Goal: Information Seeking & Learning: Learn about a topic

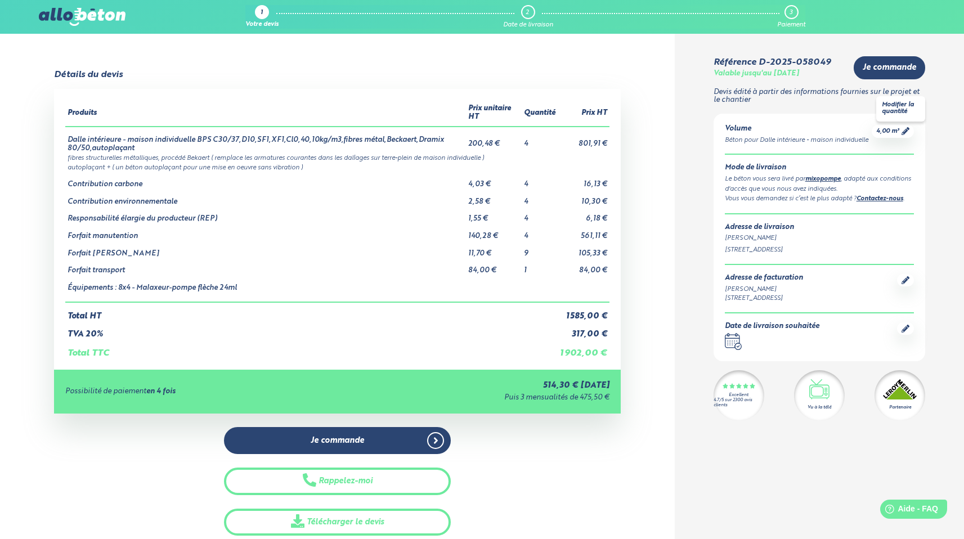
click at [906, 132] on icon at bounding box center [905, 131] width 8 height 8
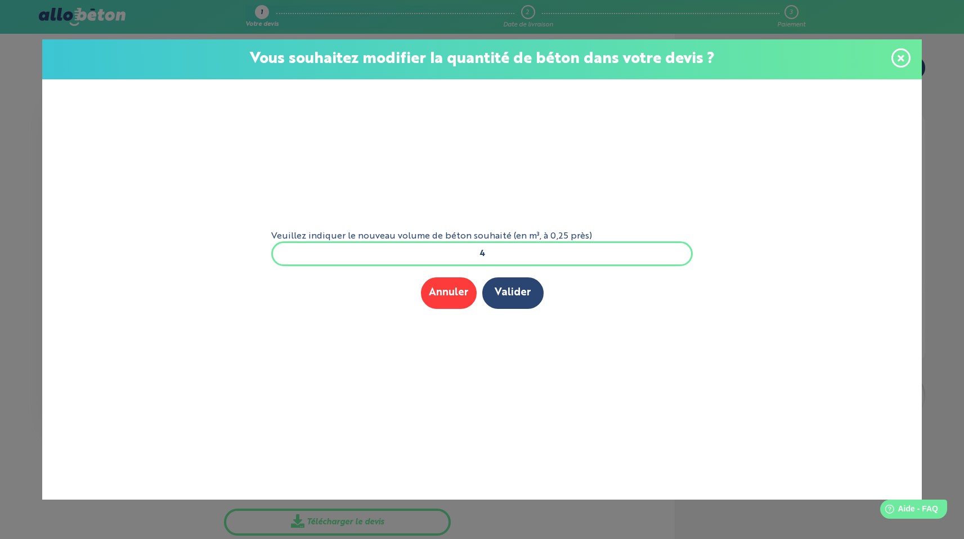
drag, startPoint x: 498, startPoint y: 256, endPoint x: 474, endPoint y: 255, distance: 24.2
click at [474, 255] on input "4" at bounding box center [482, 253] width 422 height 25
type input "3"
click at [515, 296] on button "Valider" at bounding box center [512, 292] width 61 height 31
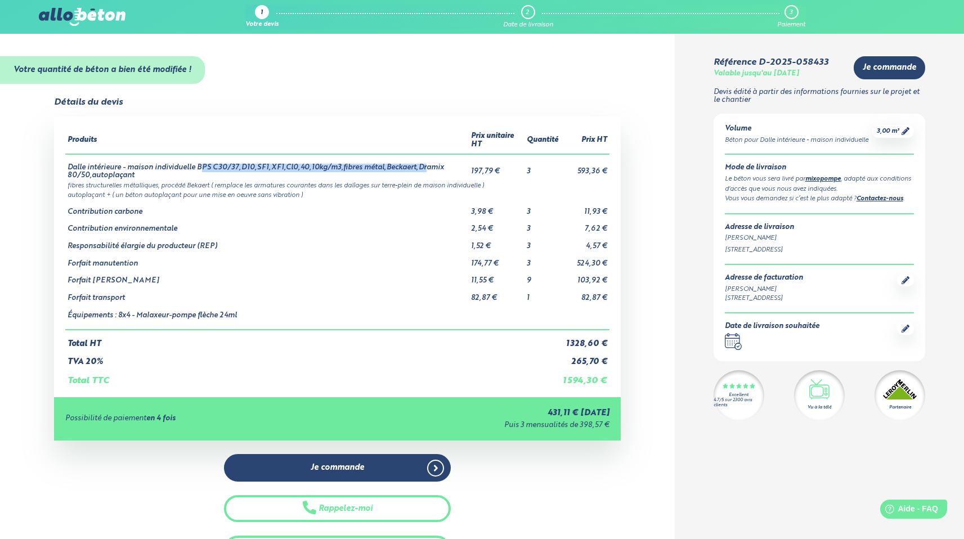
drag, startPoint x: 207, startPoint y: 169, endPoint x: 424, endPoint y: 167, distance: 217.1
click at [424, 167] on td "Dalle intérieure - maison individuelle BPS C30/37,D10,SF1,XF1,Cl0,40,10kg/m3,fi…" at bounding box center [267, 167] width 404 height 26
drag, startPoint x: 73, startPoint y: 179, endPoint x: 251, endPoint y: 167, distance: 179.3
click at [251, 167] on td "Dalle intérieure - maison individuelle BPS C30/37,D10,SF1,XF1,Cl0,40,10kg/m3,fi…" at bounding box center [267, 167] width 404 height 26
drag, startPoint x: 343, startPoint y: 188, endPoint x: 159, endPoint y: 185, distance: 183.4
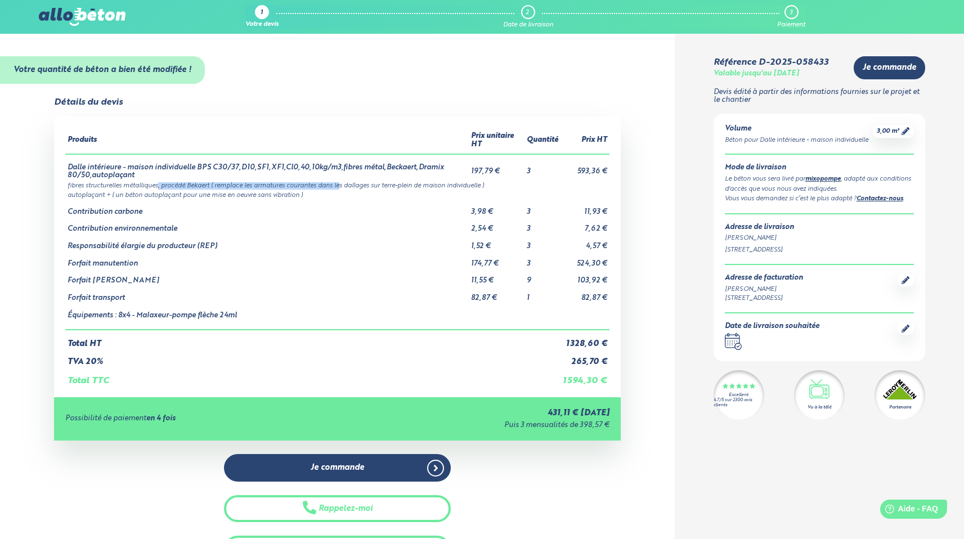
click at [159, 185] on td "fibres structurelles métalliques, procédé Bekaert ( remplace les armatures cour…" at bounding box center [337, 185] width 544 height 10
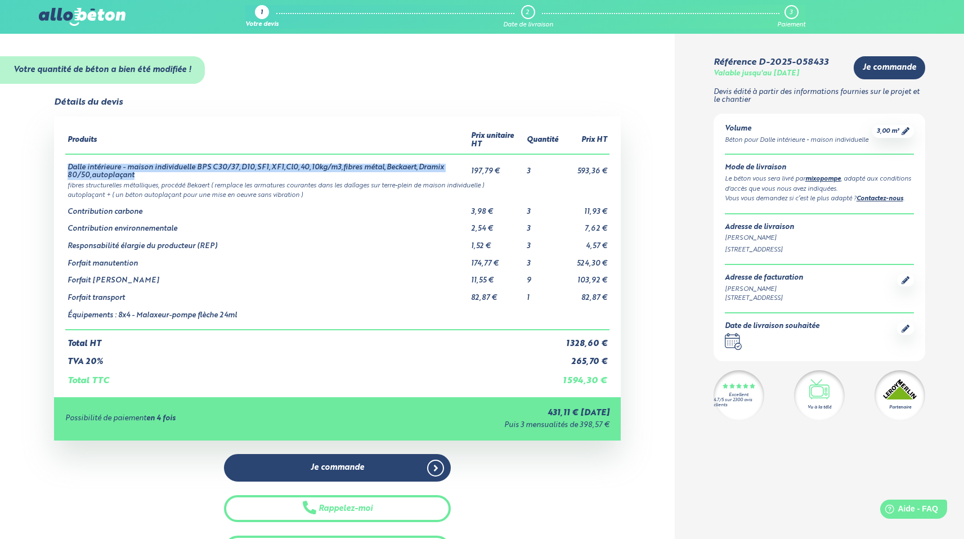
drag, startPoint x: 67, startPoint y: 167, endPoint x: 238, endPoint y: 174, distance: 171.1
click at [238, 174] on td "Dalle intérieure - maison individuelle BPS C30/37,D10,SF1,XF1,Cl0,40,10kg/m3,fi…" at bounding box center [267, 167] width 404 height 26
copy td "Dalle intérieure - maison individuelle BPS C30/37,D10,SF1,XF1,Cl0,40,10kg/m3,fi…"
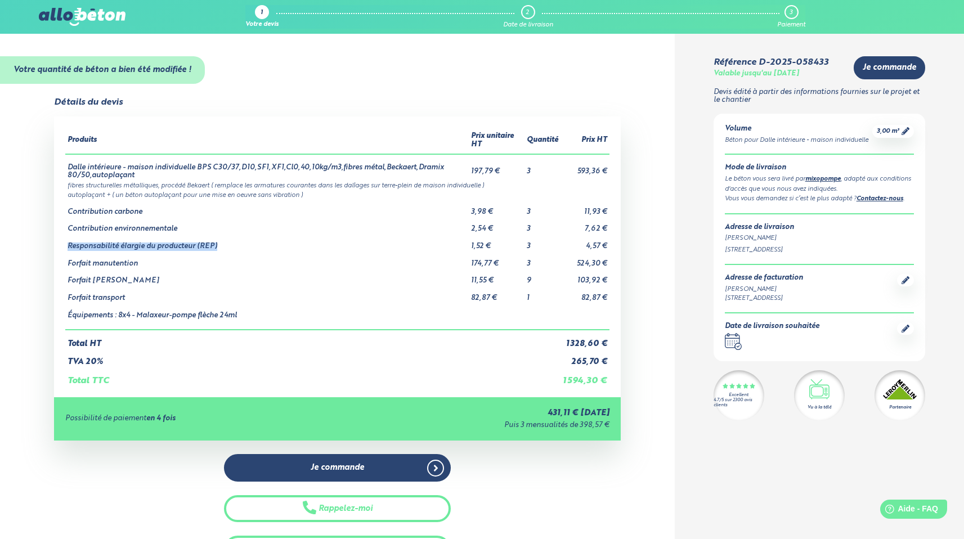
drag, startPoint x: 208, startPoint y: 248, endPoint x: 65, endPoint y: 240, distance: 142.6
click at [65, 240] on td "Responsabilité élargie du producteur (REP)" at bounding box center [267, 241] width 404 height 17
drag, startPoint x: 524, startPoint y: 251, endPoint x: 606, endPoint y: 242, distance: 83.1
click at [606, 242] on tr "Responsabilité élargie du producteur (REP) 1,52 € 3 4,57 €" at bounding box center [337, 241] width 544 height 17
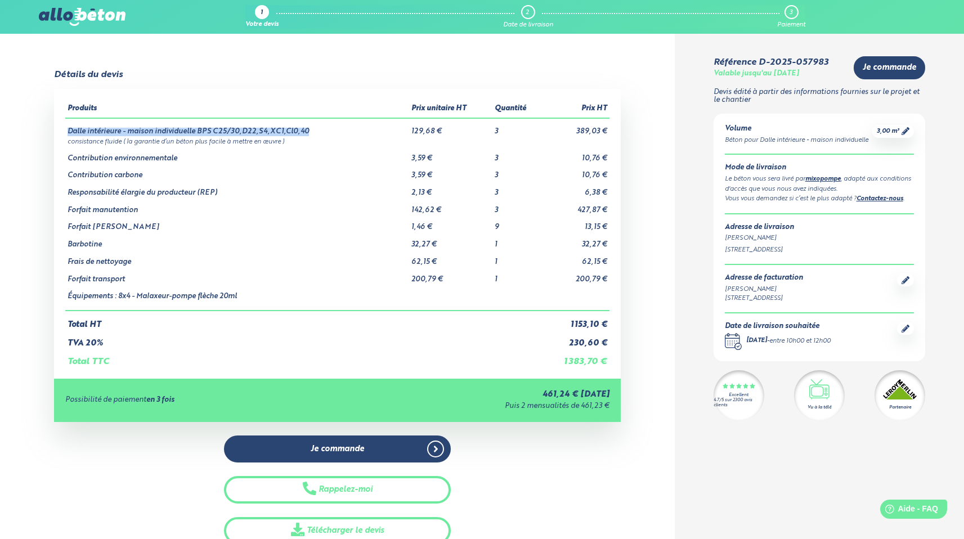
drag, startPoint x: 304, startPoint y: 131, endPoint x: 70, endPoint y: 128, distance: 234.6
click at [70, 128] on td "Dalle intérieure - maison individuelle BPS C25/30,D22,S4,XC1,Cl0,40" at bounding box center [237, 127] width 344 height 18
copy td "Dalle intérieure - maison individuelle BPS C25/30,D22,S4,XC1,Cl0,40"
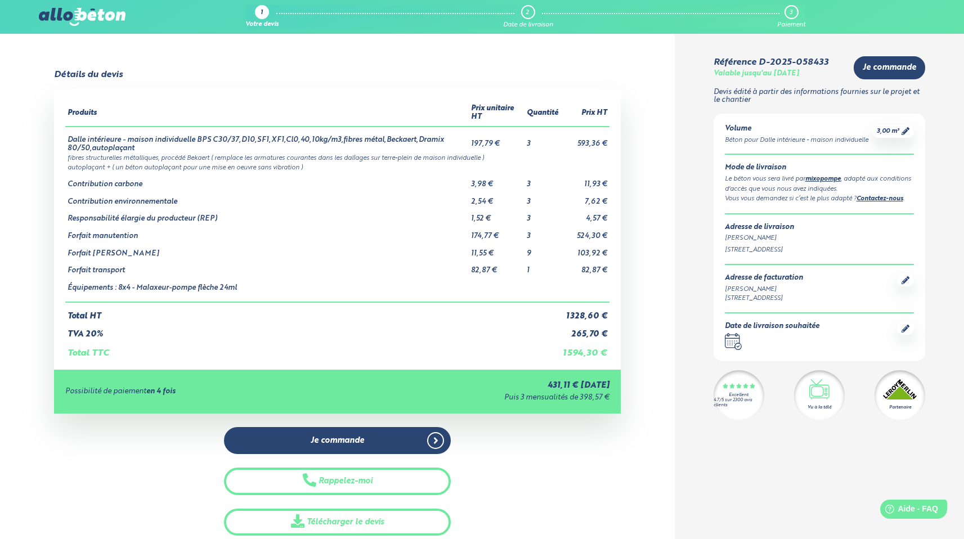
click at [833, 179] on link "mixopompe" at bounding box center [822, 179] width 35 height 6
click at [882, 197] on link "Contactez-nous" at bounding box center [879, 199] width 47 height 6
click at [888, 511] on icon "Help" at bounding box center [889, 510] width 10 height 10
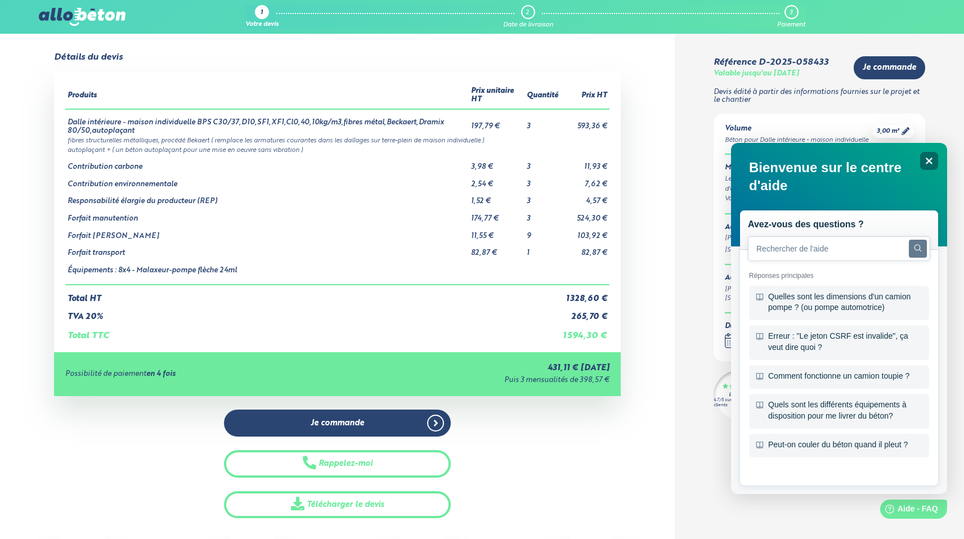
scroll to position [19, 0]
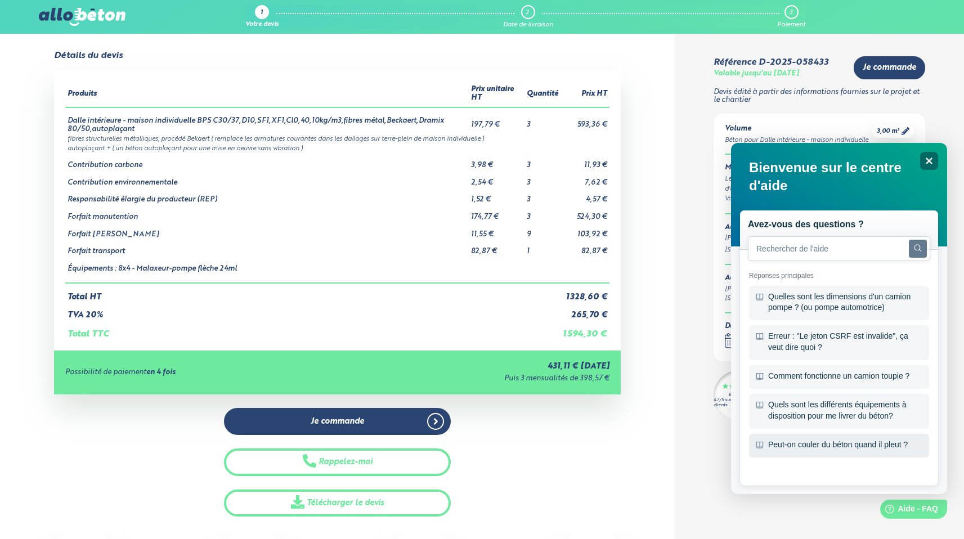
click at [893, 439] on div "Peut-on couler du béton quand il pleut ?" at bounding box center [839, 446] width 180 height 24
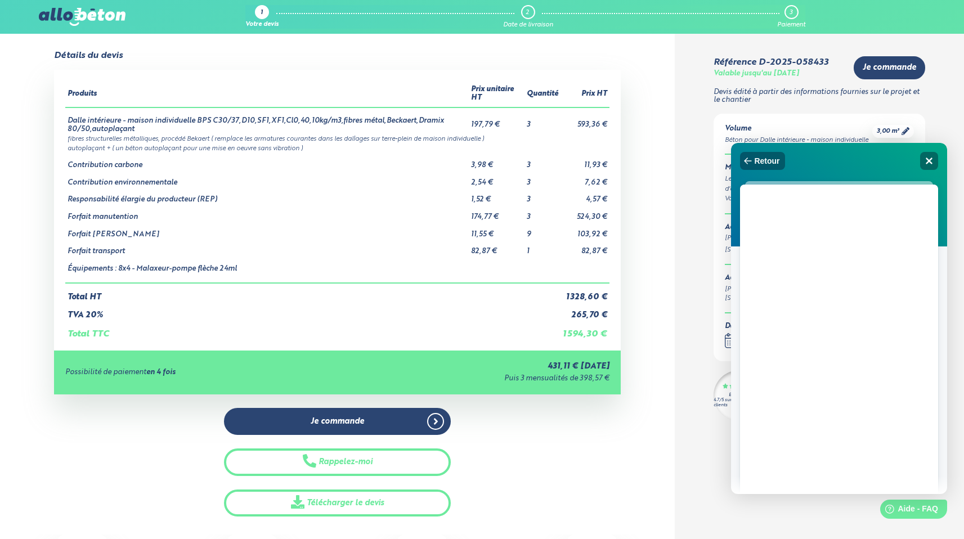
scroll to position [0, 0]
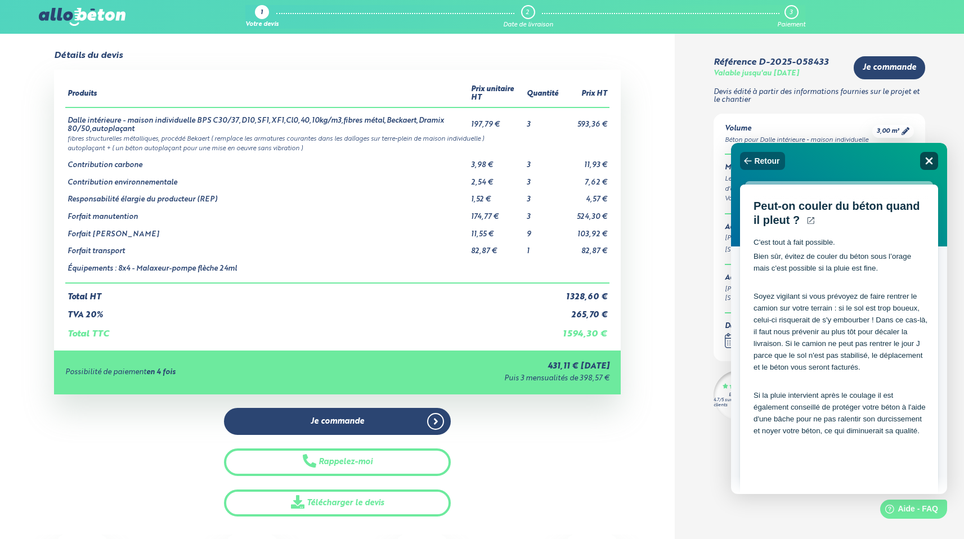
click at [929, 157] on icon "Close" at bounding box center [928, 160] width 8 height 8
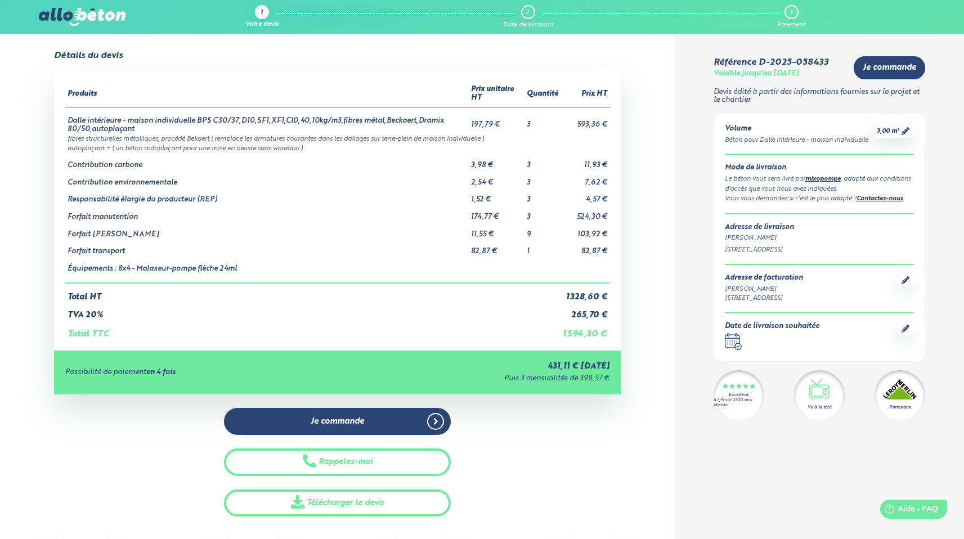
click at [887, 196] on link "Contactez-nous" at bounding box center [879, 199] width 47 height 6
drag, startPoint x: 800, startPoint y: 83, endPoint x: 789, endPoint y: 78, distance: 12.1
click at [789, 78] on div "Référence D-2025-058433 Valable jusqu'au 12/11/2025 Je commande Devis édité à p…" at bounding box center [819, 238] width 212 height 365
drag, startPoint x: 756, startPoint y: 62, endPoint x: 853, endPoint y: 60, distance: 97.3
click at [853, 60] on div "Référence D-2025-058433 Valable jusqu'au 12/11/2025 Je commande" at bounding box center [819, 67] width 212 height 23
